Goal: Communication & Community: Answer question/provide support

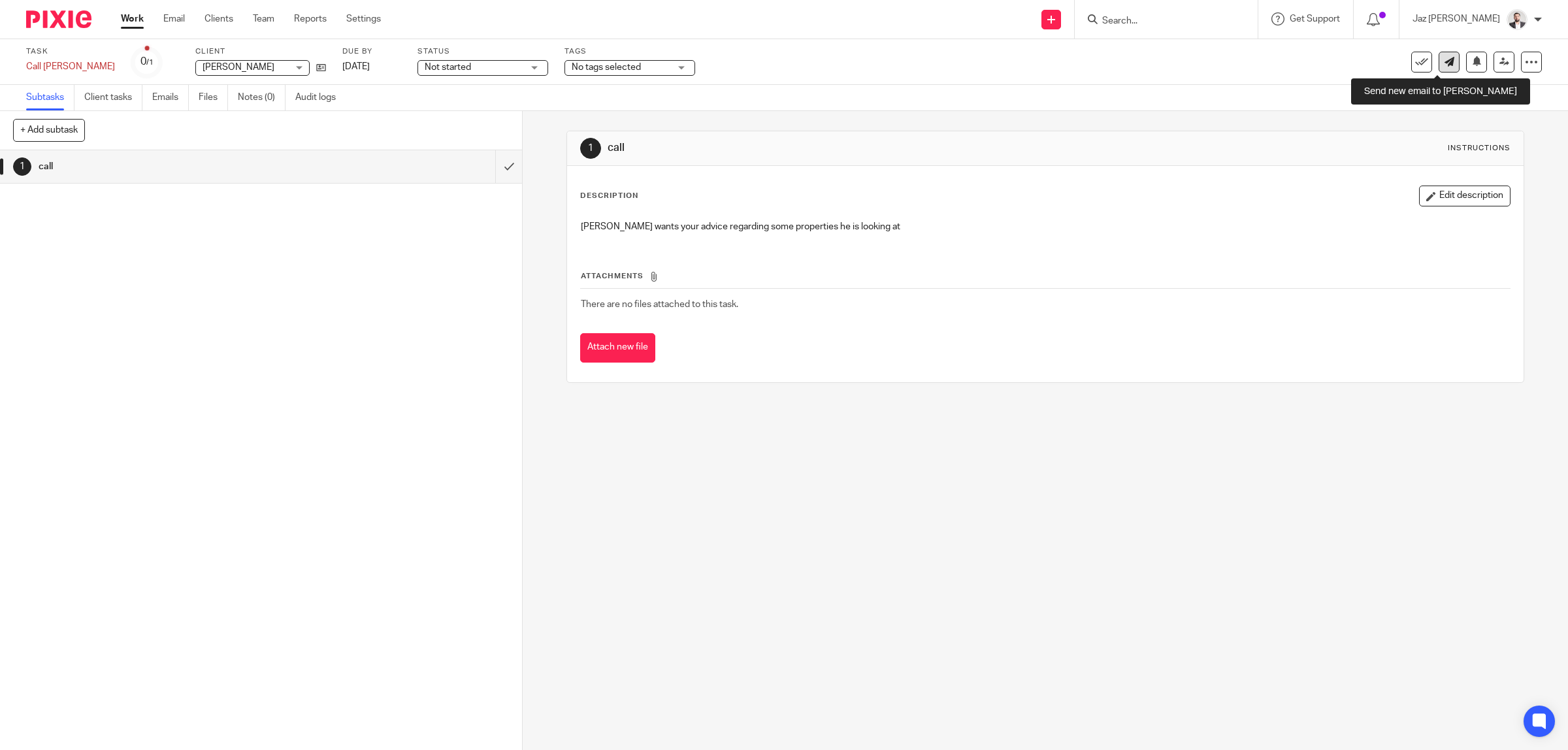
click at [1438, 67] on link at bounding box center [1448, 61] width 21 height 21
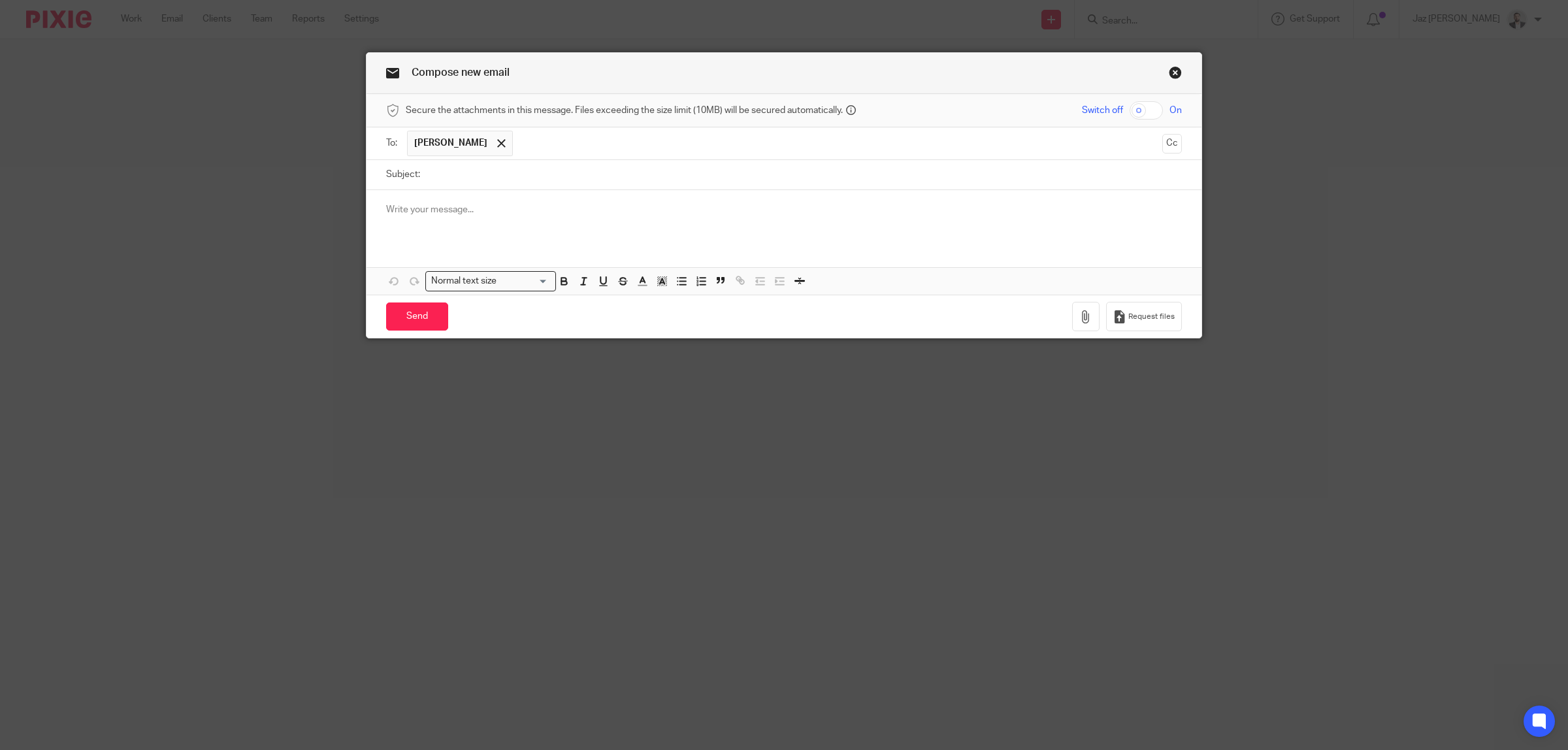
click at [487, 182] on input "Subject:" at bounding box center [804, 175] width 755 height 29
type input "Stamp Duty"
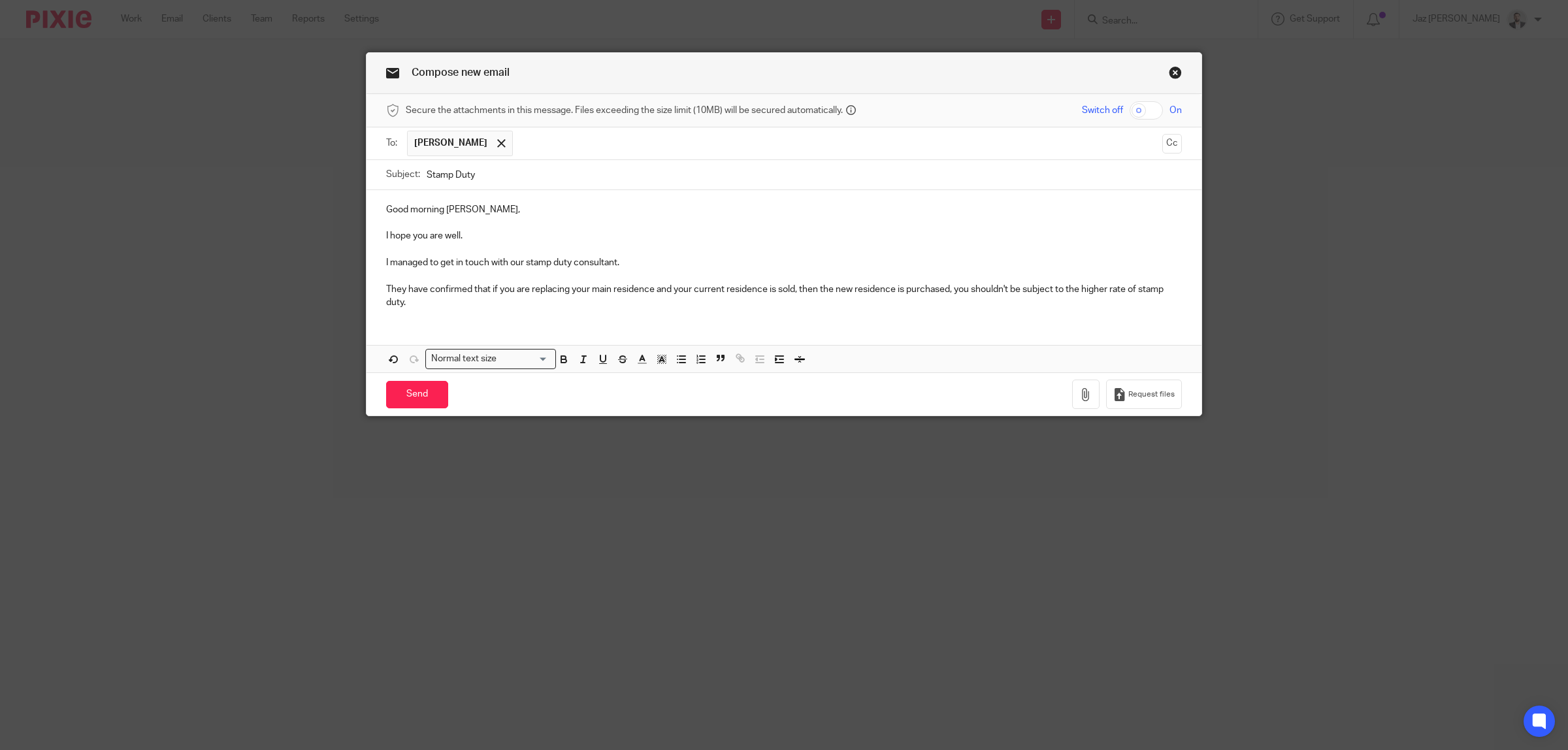
click at [1168, 288] on p "They have confirmed that if you are replacing your main residence and your curr…" at bounding box center [783, 296] width 796 height 27
click at [553, 314] on div "Good morning Jaspreet, I hope you are well. I managed to get in touch with our …" at bounding box center [784, 255] width 835 height 129
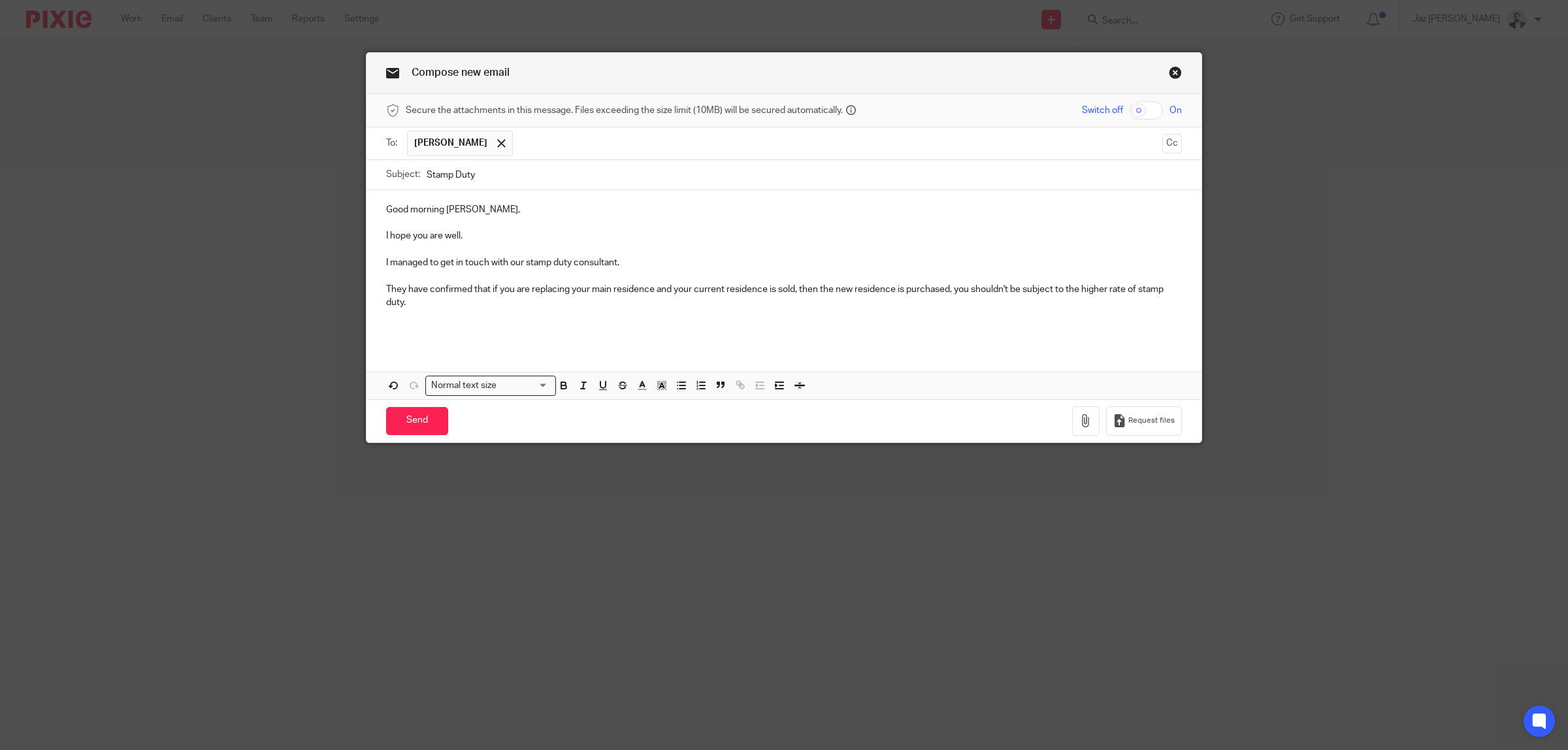
click at [471, 168] on input "Stamp Duty" at bounding box center [804, 175] width 755 height 29
click at [472, 320] on p at bounding box center [783, 315] width 796 height 13
click at [478, 328] on p at bounding box center [783, 328] width 796 height 13
drag, startPoint x: 670, startPoint y: 291, endPoint x: 677, endPoint y: 291, distance: 7.0
click at [670, 291] on p "They have confirmed that if you are replacing your main residence and your curr…" at bounding box center [783, 296] width 796 height 27
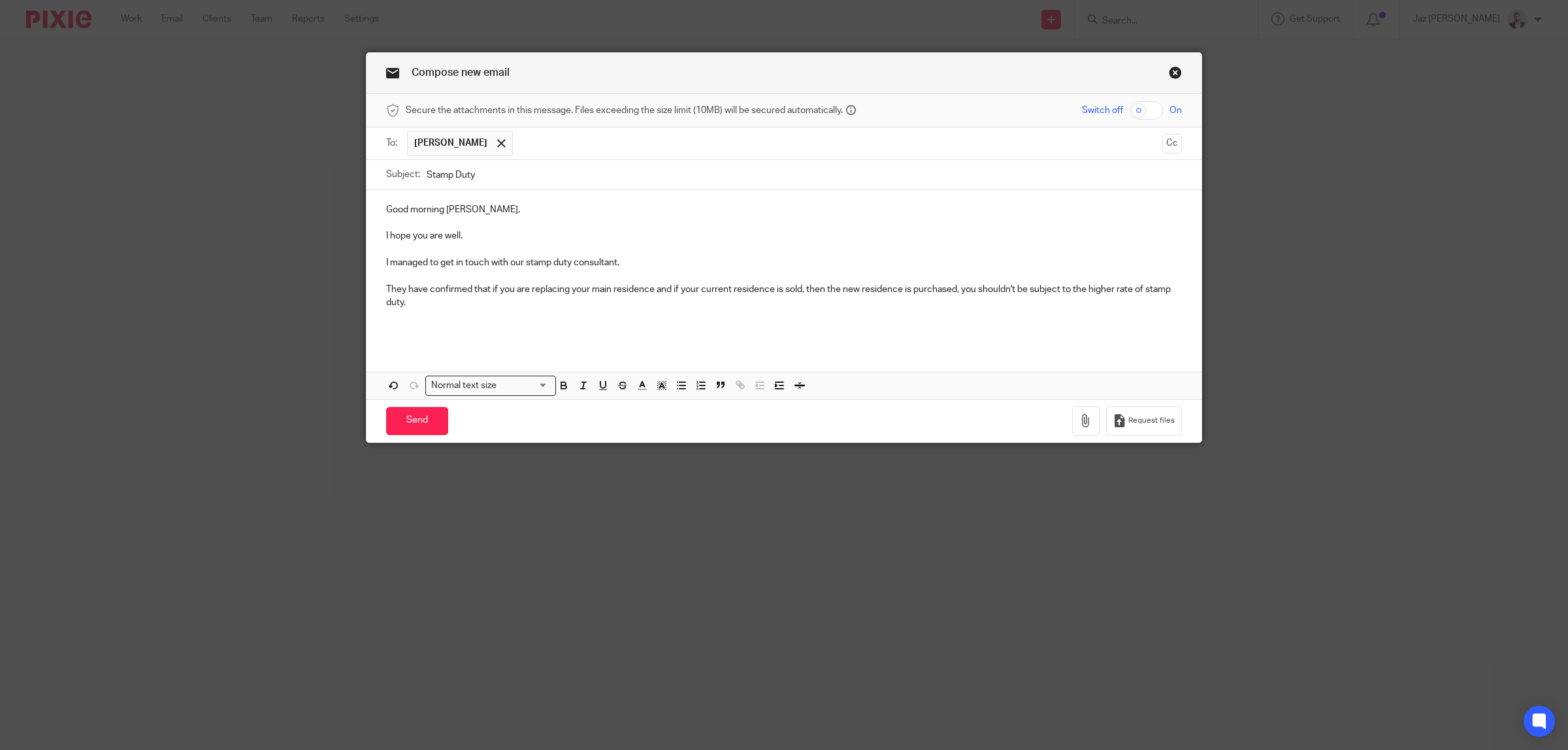
click at [951, 288] on p "They have confirmed that if you are replacing your main residence and if your c…" at bounding box center [783, 296] width 796 height 27
click at [927, 314] on p at bounding box center [783, 315] width 796 height 13
click at [723, 327] on p at bounding box center [783, 328] width 796 height 13
click at [403, 420] on input "Send" at bounding box center [417, 421] width 62 height 28
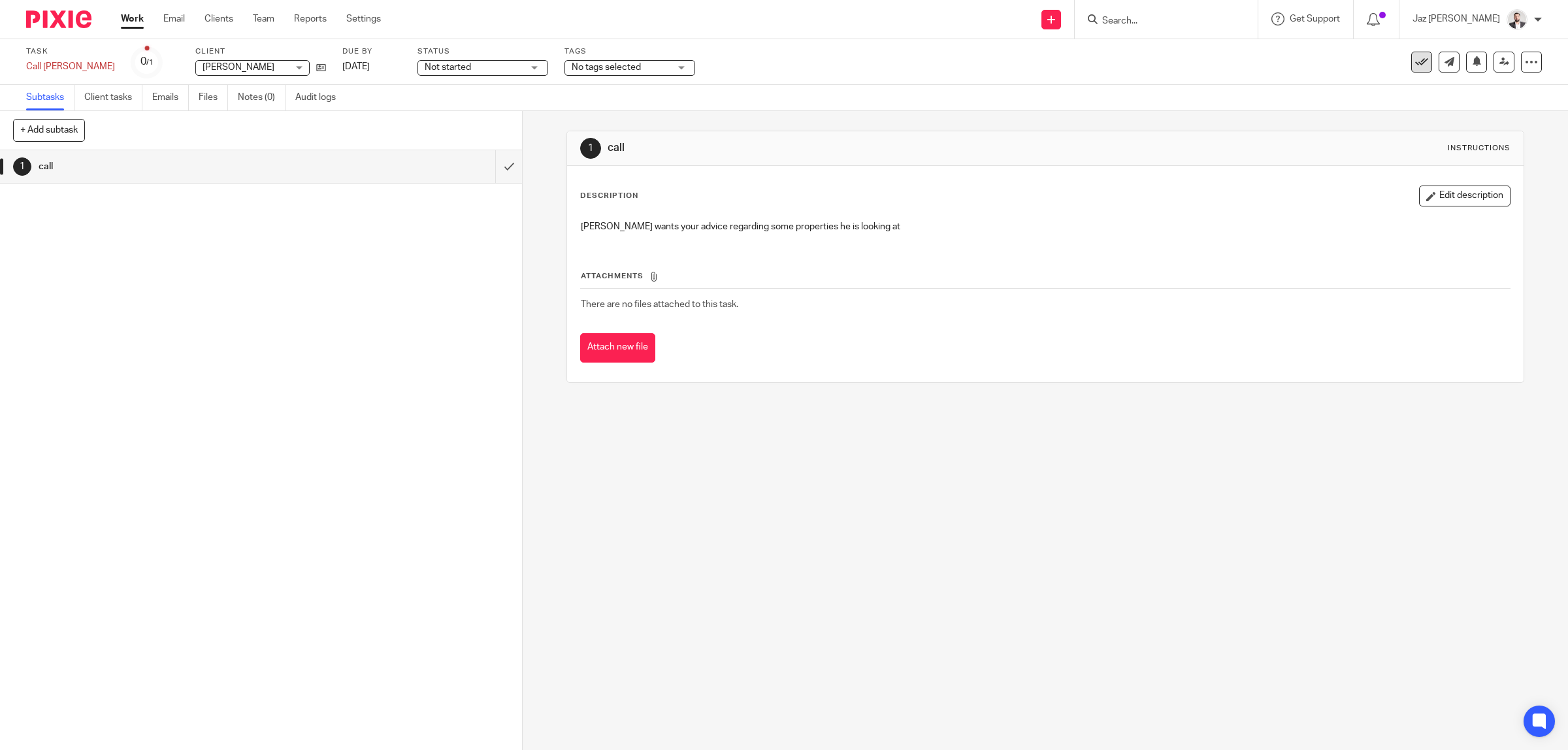
click at [1415, 59] on icon at bounding box center [1421, 61] width 13 height 13
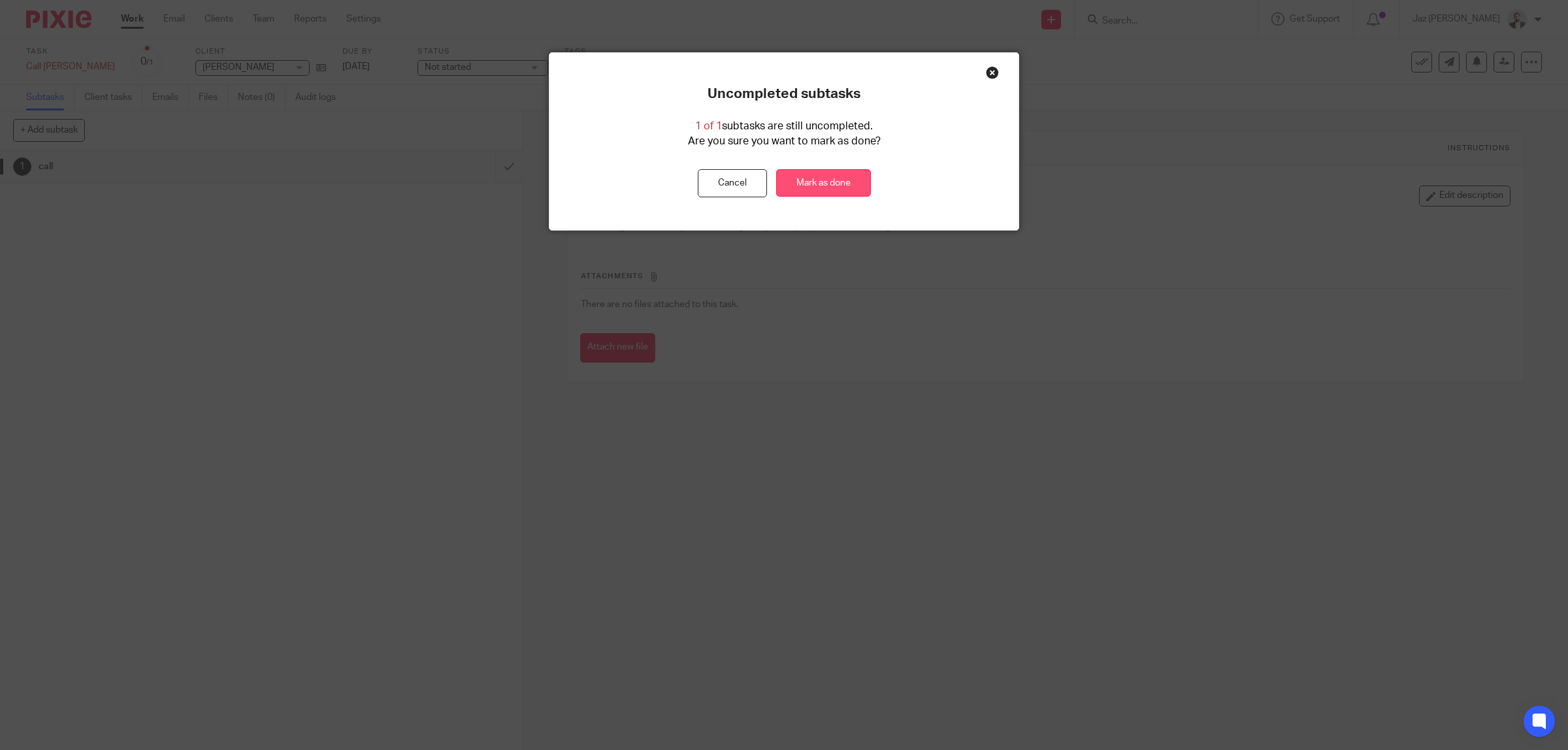
click at [824, 185] on link "Mark as done" at bounding box center [823, 183] width 94 height 28
